Goal: Information Seeking & Learning: Learn about a topic

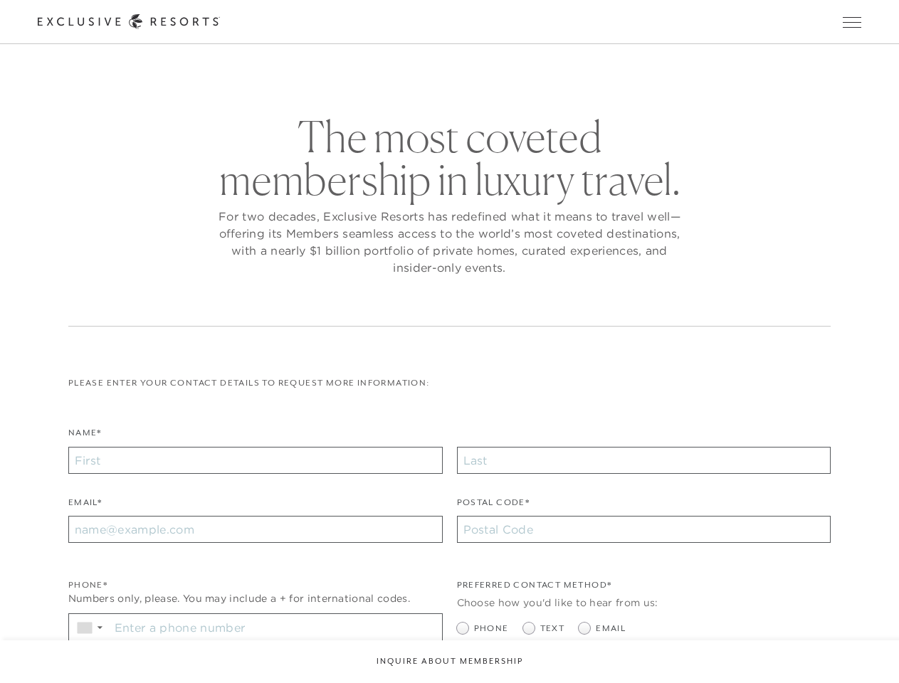
checkbox input "false"
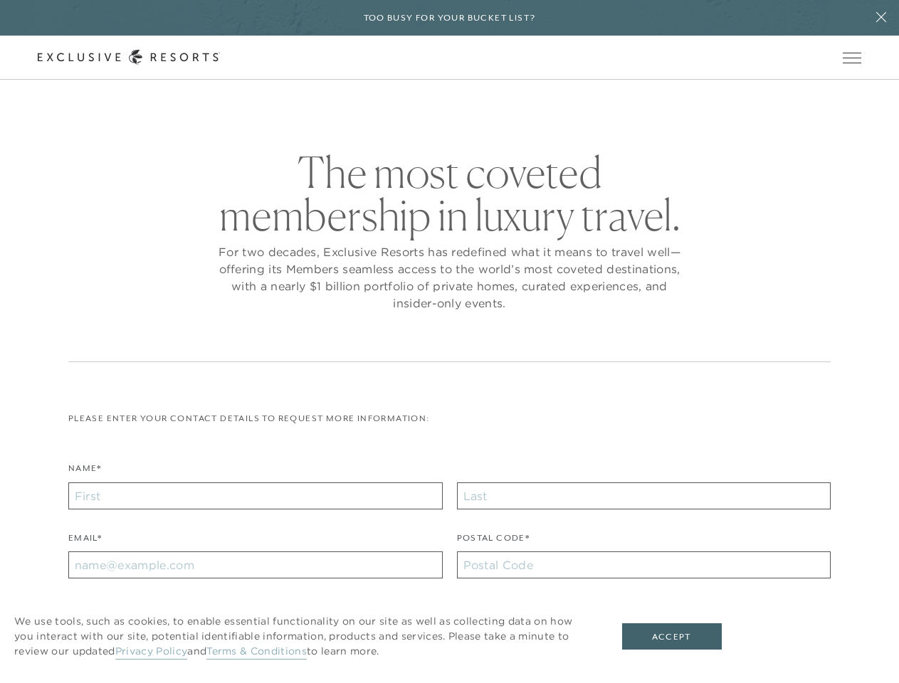
click at [449, 342] on div "The most coveted membership in luxury travel. For two decades, Exclusive Resort…" at bounding box center [449, 256] width 762 height 211
click at [449, 18] on h6 "Too busy for your bucket list?" at bounding box center [450, 18] width 172 height 14
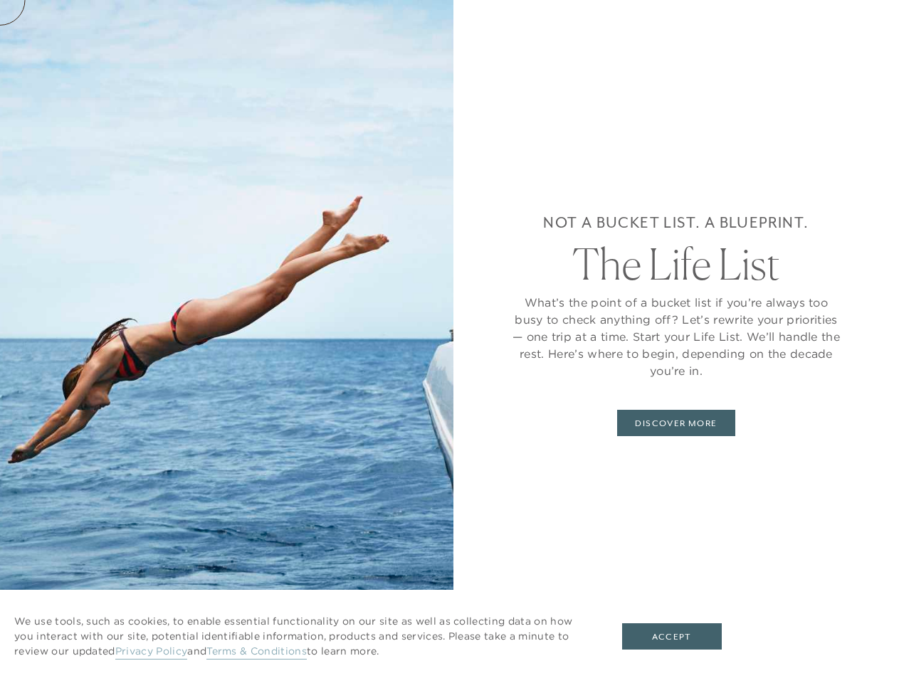
click at [881, 18] on icon at bounding box center [881, 17] width 10 height 10
click at [856, 58] on div "Not a bucket list. A blueprint. The Life List What’s the point of a bucket list…" at bounding box center [675, 341] width 445 height 683
click at [856, 102] on div "Not a bucket list. A blueprint. The Life List What’s the point of a bucket list…" at bounding box center [675, 341] width 445 height 683
click at [681, 637] on button "Accept" at bounding box center [672, 636] width 100 height 27
